Goal: Communication & Community: Answer question/provide support

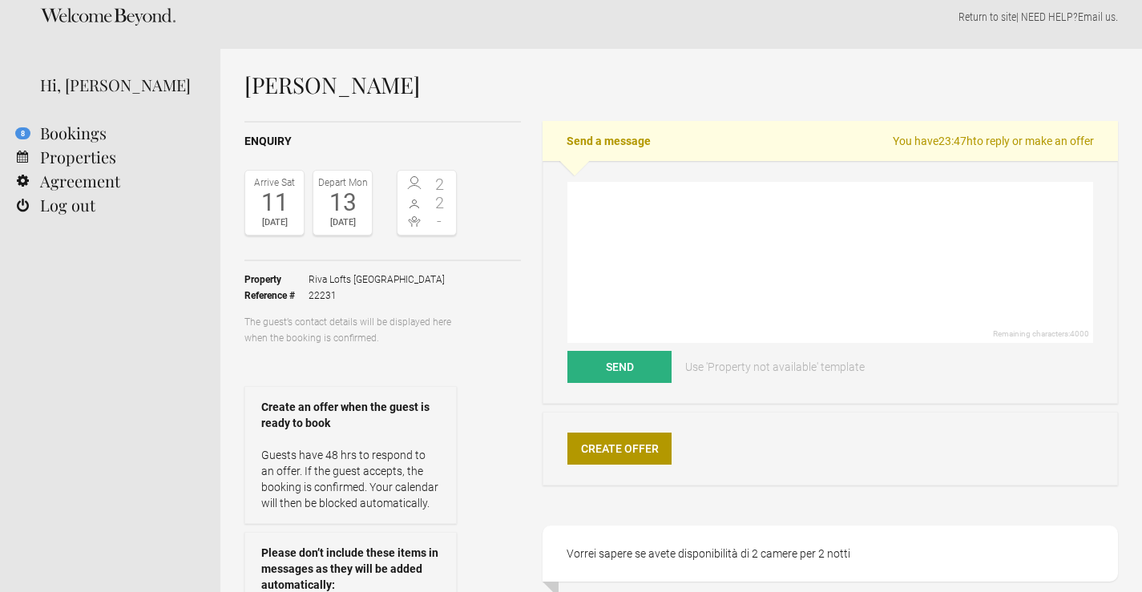
scroll to position [10, 0]
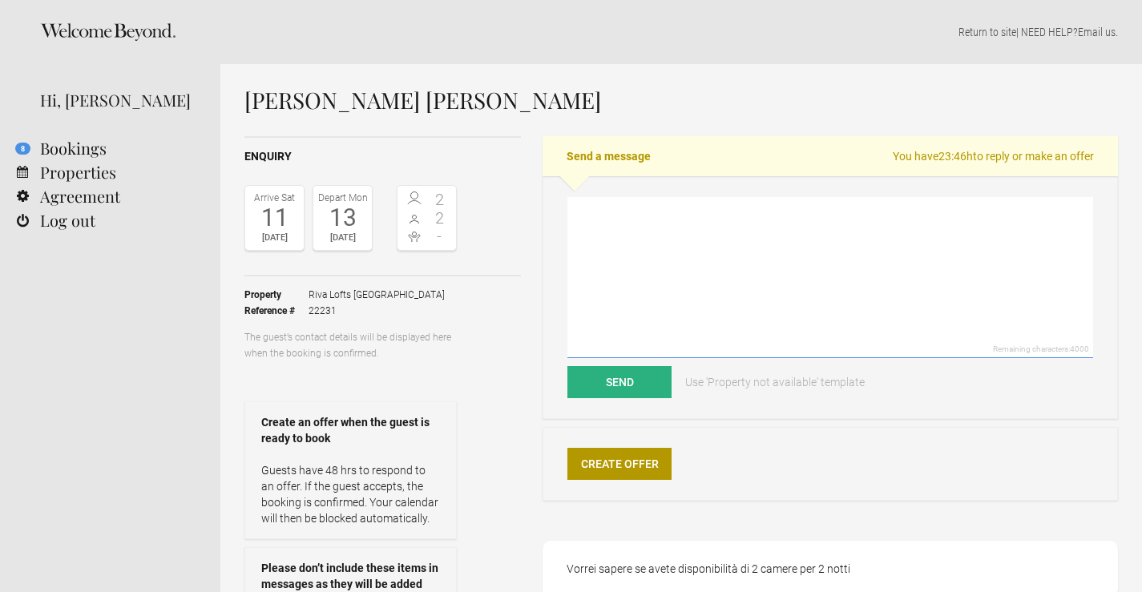
click at [608, 225] on textarea at bounding box center [831, 277] width 526 height 161
click at [713, 213] on textarea "Dear Ronnie Topel Godi, thank you for choosing Rival Lofts Florence." at bounding box center [831, 277] width 526 height 161
click at [711, 223] on textarea "Dear Ronnie Topel Godi, thank you for choosing Rival Lofts Florence." at bounding box center [831, 277] width 526 height 161
click at [790, 223] on textarea "Dear Ronnie Topel Godi, thank you for choosing Riva Lofts Florence." at bounding box center [831, 277] width 526 height 161
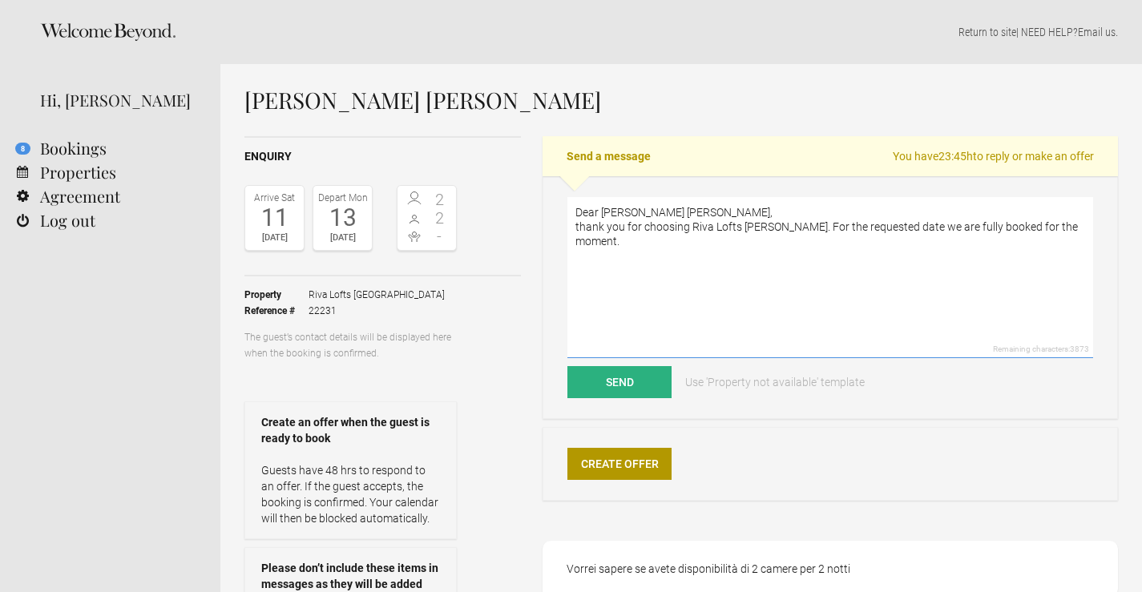
click at [1080, 227] on textarea "Dear Ronnie Topel Godi, thank you for choosing Riva Lofts Florence. For the req…" at bounding box center [831, 277] width 526 height 161
click at [1000, 225] on textarea "Dear Ronnie Topel Godi, thank you for choosing Riva Lofts Florence. For the req…" at bounding box center [831, 277] width 526 height 161
click at [1081, 227] on textarea "Dear Ronnie Topel Godi, thank you for choosing Riva Lofts Florence. For the req…" at bounding box center [831, 277] width 526 height 161
drag, startPoint x: 575, startPoint y: 212, endPoint x: 637, endPoint y: 283, distance: 93.7
click at [637, 283] on textarea "Dear Ronnie Topel Godi, thank you for choosing Riva Lofts Florence. For the req…" at bounding box center [831, 277] width 526 height 161
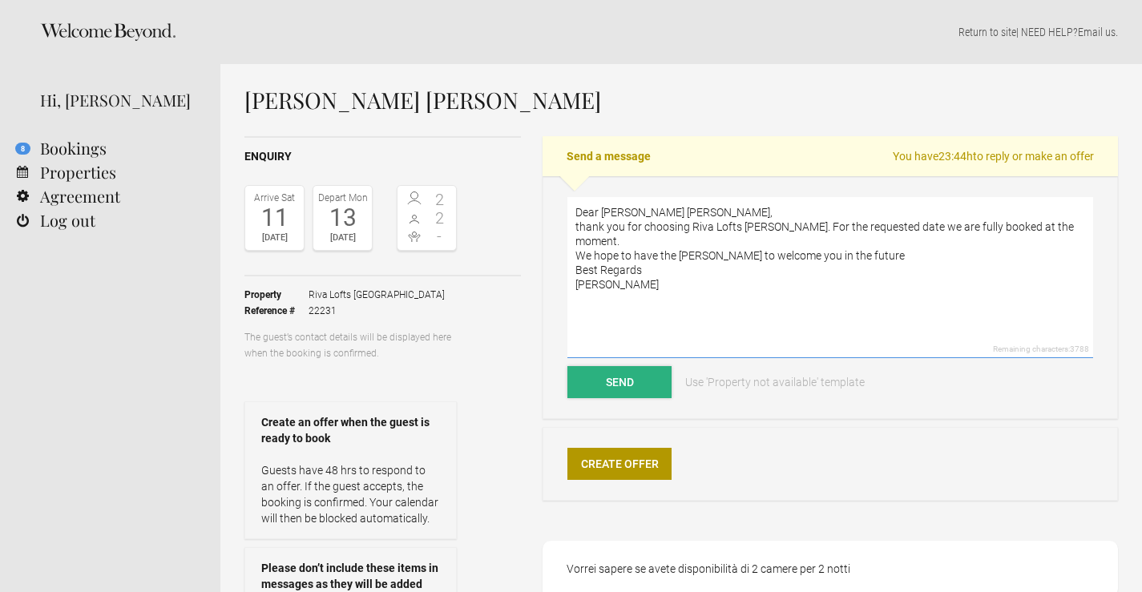
type textarea "Dear Ronnie Topel Godi, thank you for choosing Riva Lofts Florence. For the req…"
click at [638, 382] on button "Send" at bounding box center [620, 382] width 104 height 32
